Goal: Check status: Check status

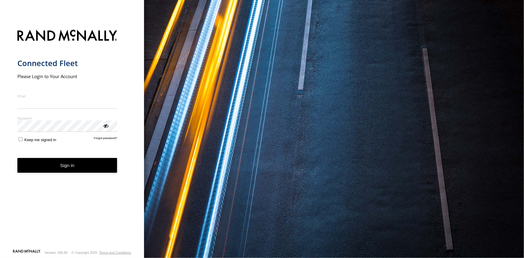
type input "**********"
click at [72, 170] on button "Sign in" at bounding box center [67, 165] width 100 height 15
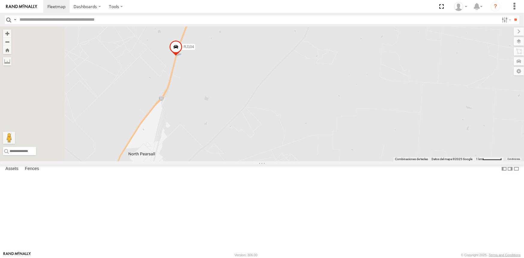
click at [182, 56] on span at bounding box center [175, 48] width 13 height 16
